Goal: Navigation & Orientation: Go to known website

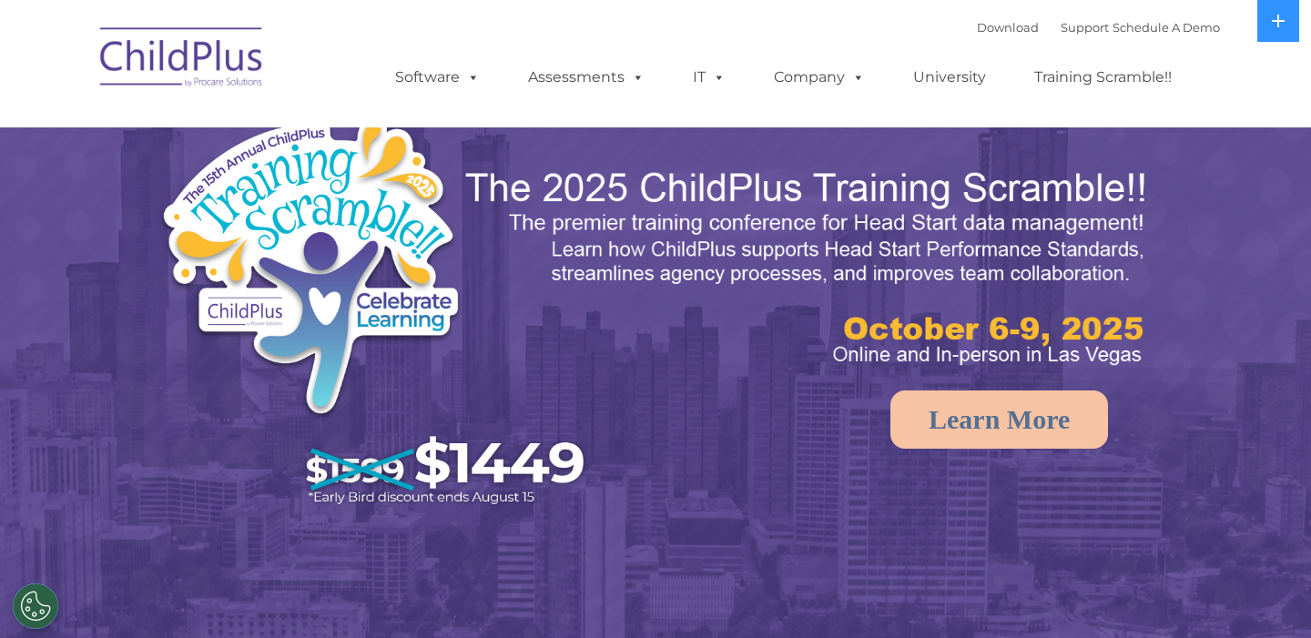
select select "MEDIUM"
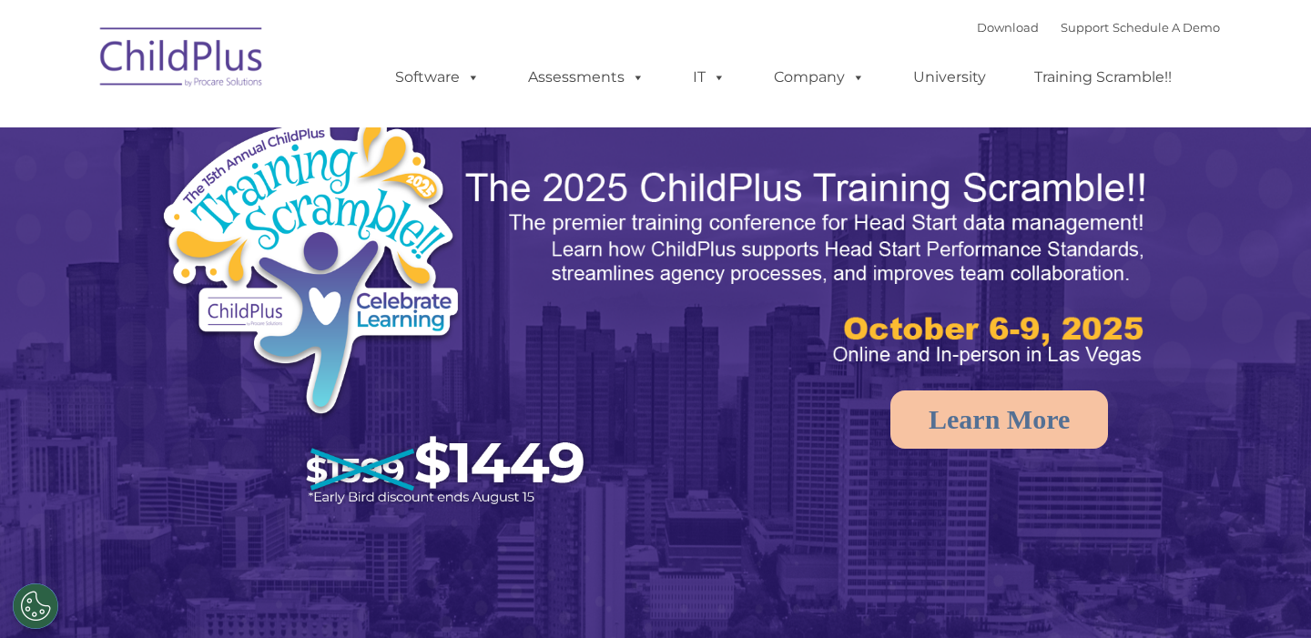
select select "MEDIUM"
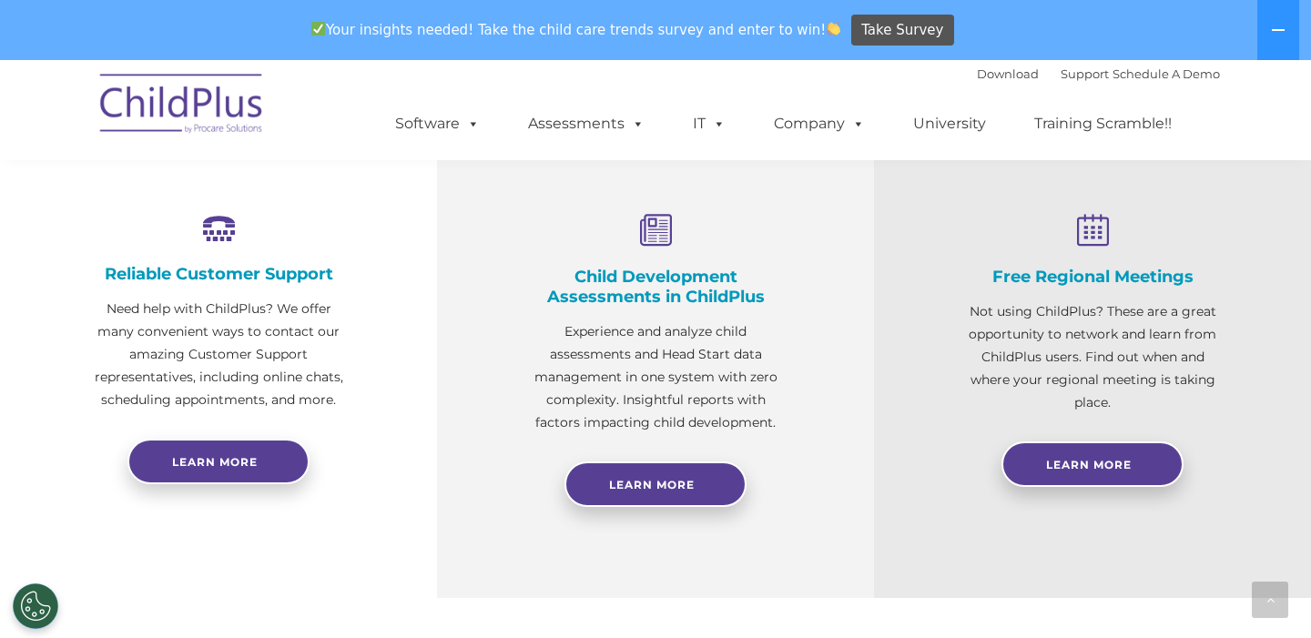
scroll to position [668, 0]
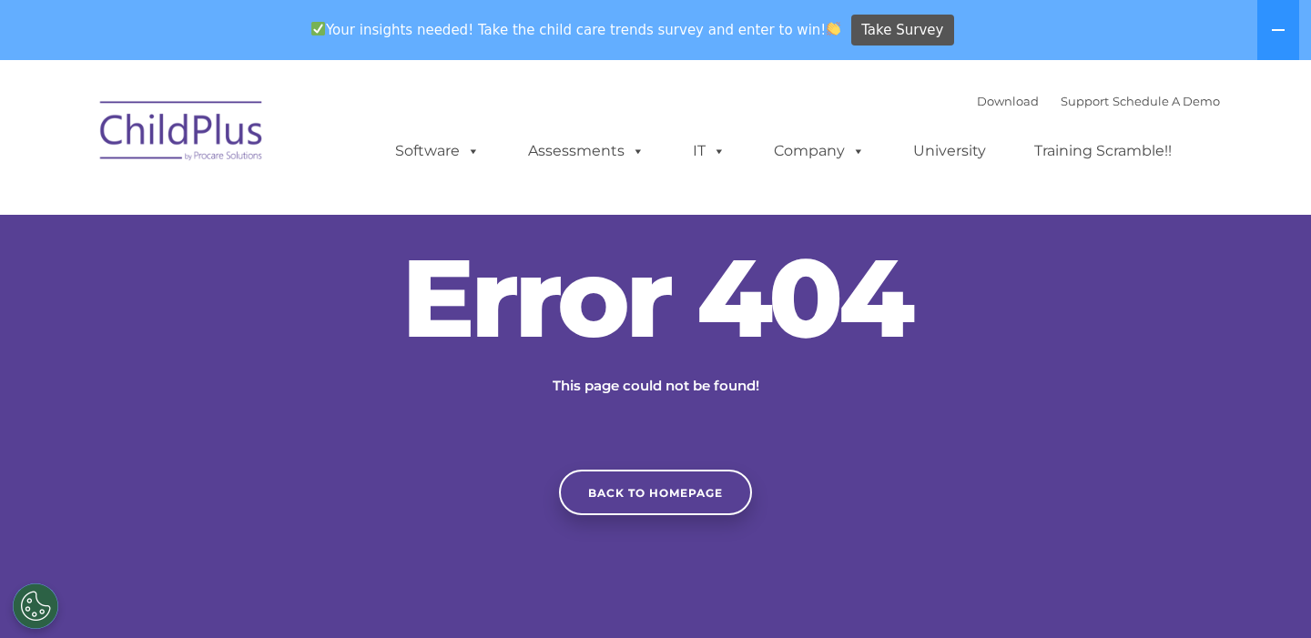
click at [1137, 312] on div "Error 404 This page could not be found! Back to homepage" at bounding box center [655, 379] width 1311 height 272
click at [653, 492] on link "Back to homepage" at bounding box center [655, 493] width 193 height 46
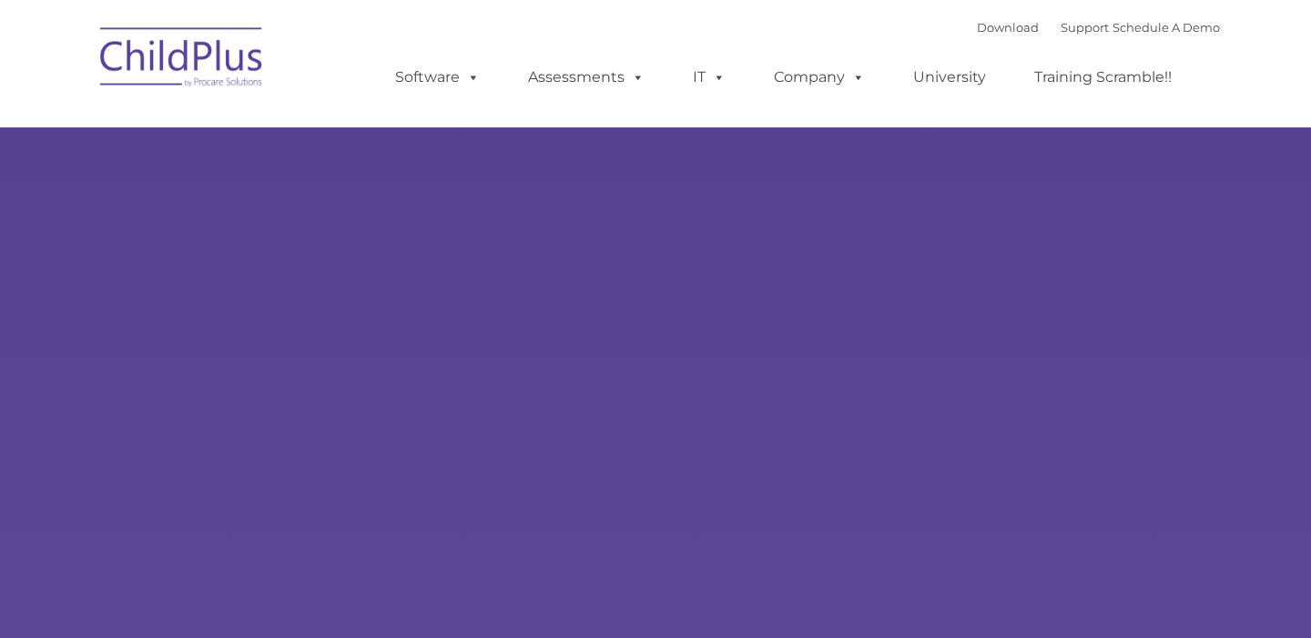
select select "MEDIUM"
